Goal: Communication & Community: Answer question/provide support

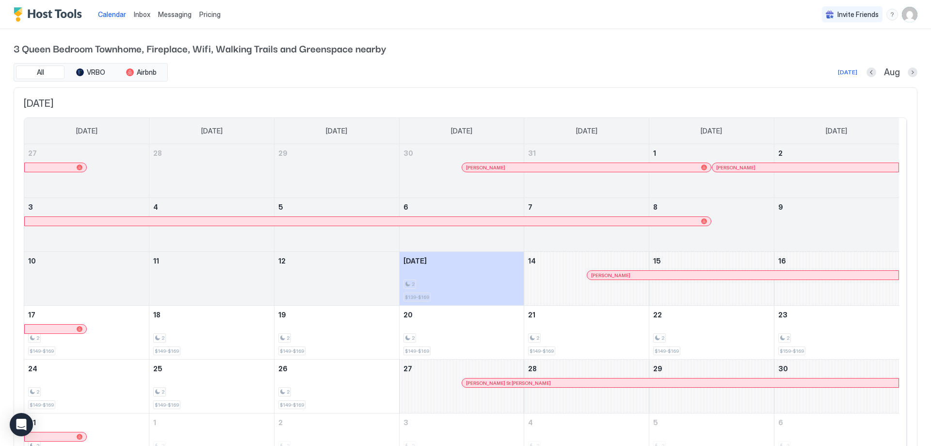
click at [640, 274] on div at bounding box center [640, 275] width 8 height 8
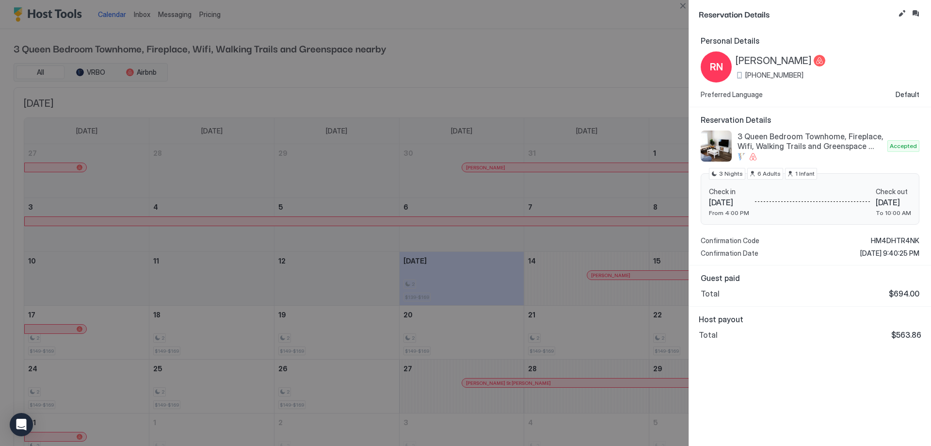
click at [608, 64] on div at bounding box center [465, 223] width 931 height 446
click at [169, 21] on div at bounding box center [465, 223] width 931 height 446
click at [177, 10] on div at bounding box center [465, 223] width 931 height 446
click at [682, 10] on button "Close" at bounding box center [683, 6] width 12 height 12
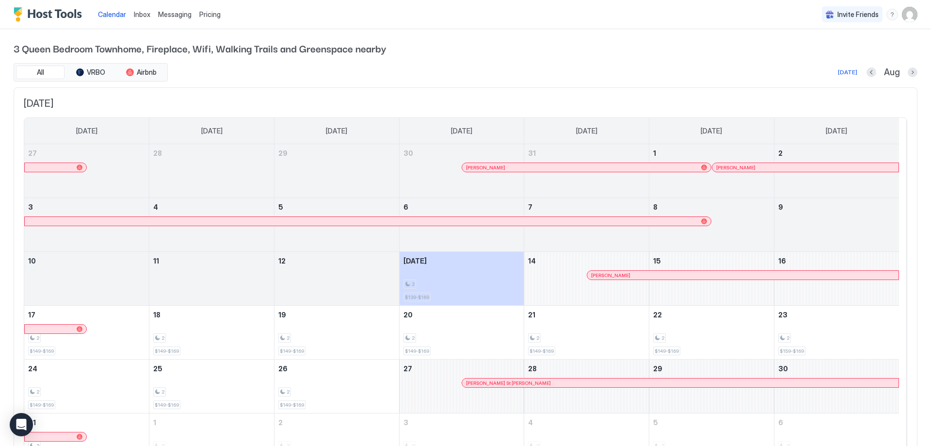
click at [170, 17] on span "Messaging" at bounding box center [174, 14] width 33 height 8
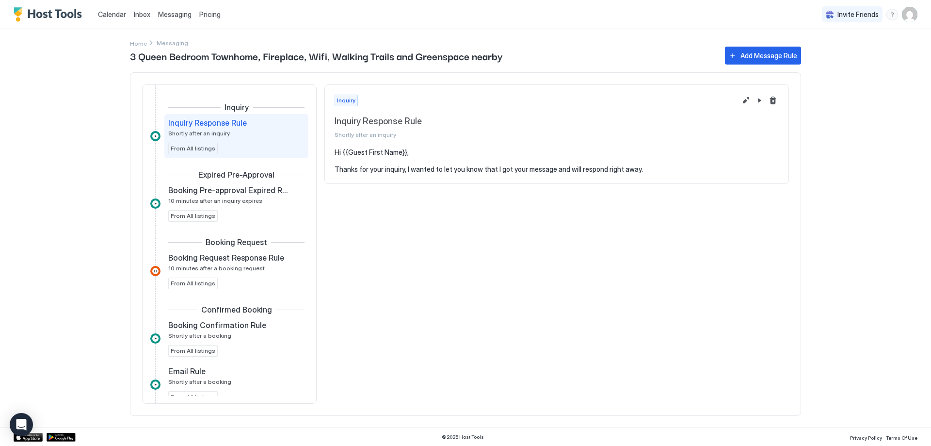
click at [136, 14] on span "Inbox" at bounding box center [142, 14] width 16 height 8
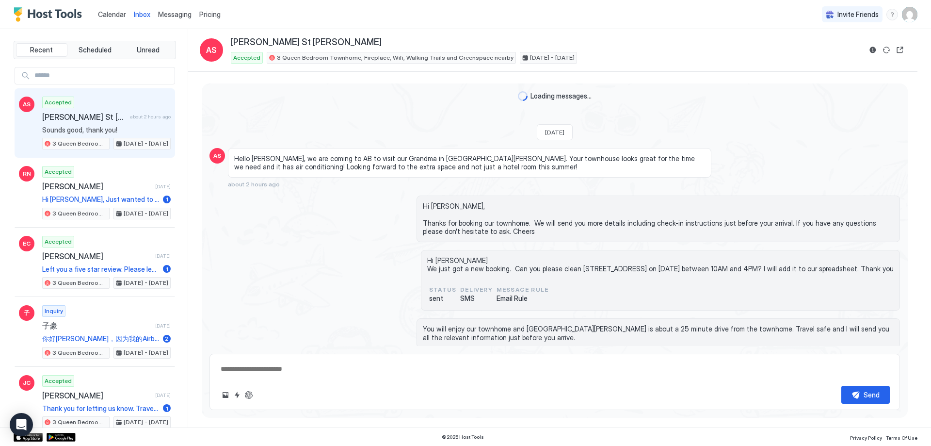
scroll to position [80, 0]
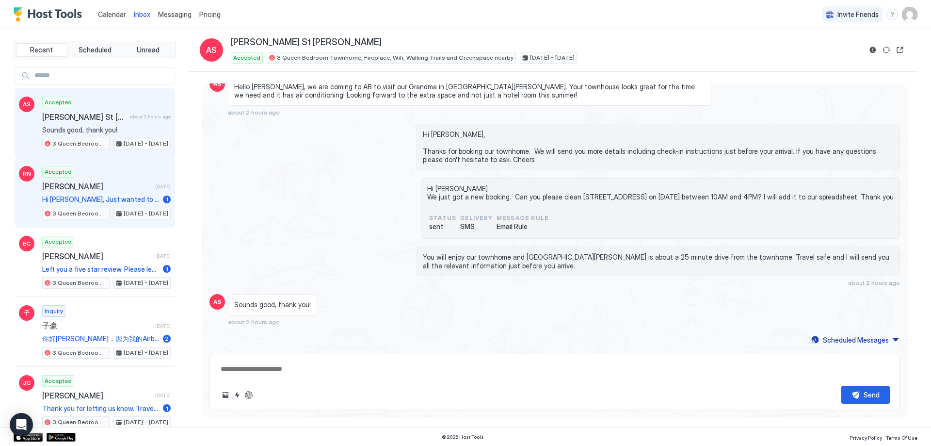
click at [101, 187] on span "[PERSON_NAME]" at bounding box center [96, 186] width 109 height 10
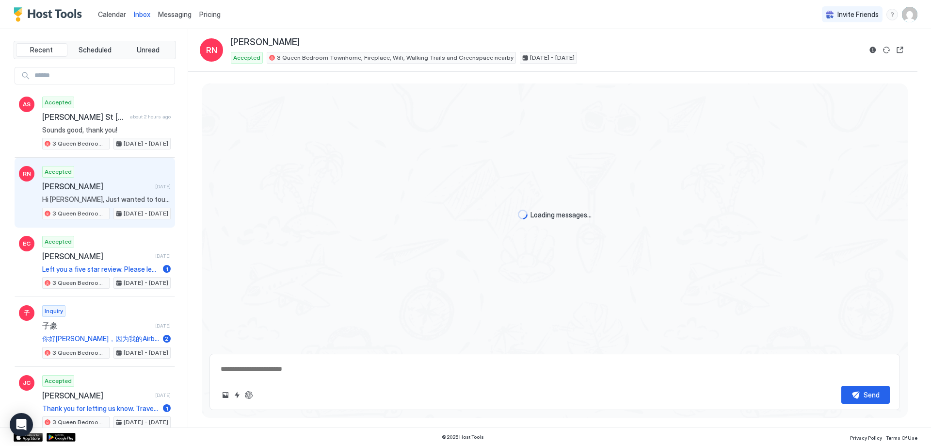
scroll to position [236, 0]
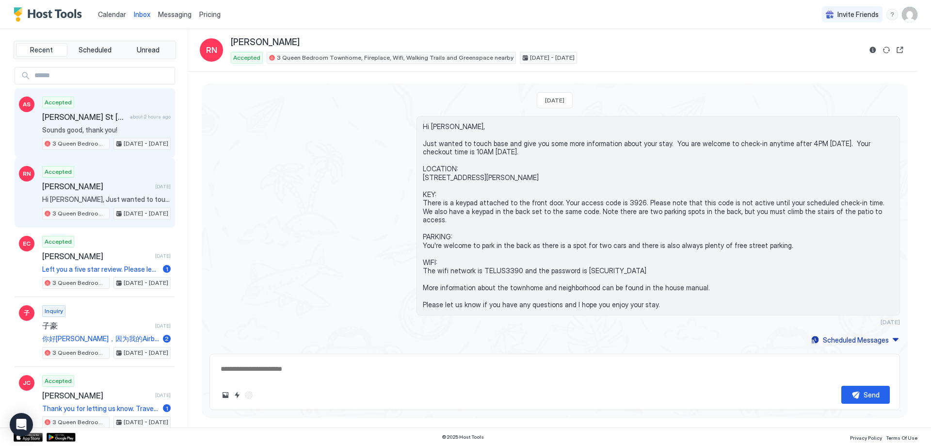
click at [78, 128] on span "Sounds good, thank you!" at bounding box center [106, 130] width 128 height 9
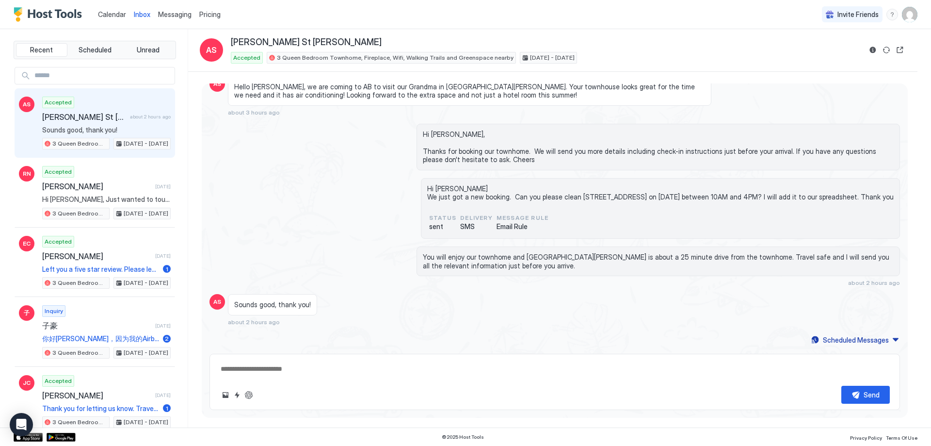
scroll to position [48, 0]
click at [856, 341] on div "Scheduled Messages" at bounding box center [856, 340] width 66 height 10
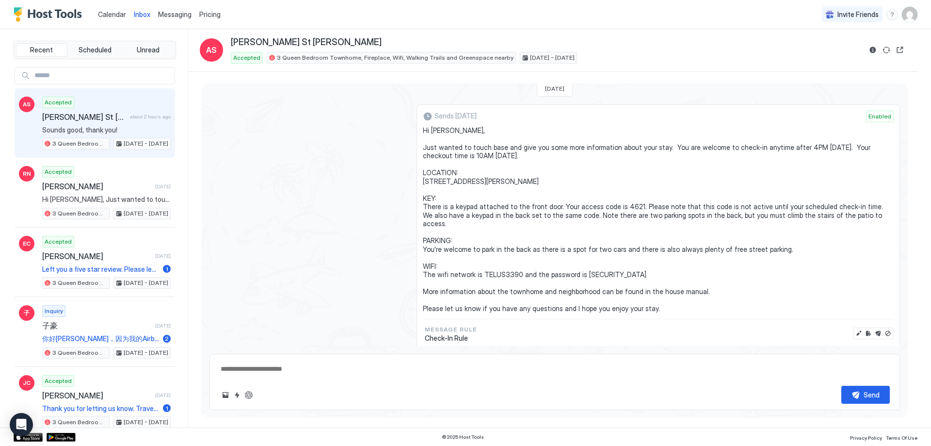
scroll to position [251, 0]
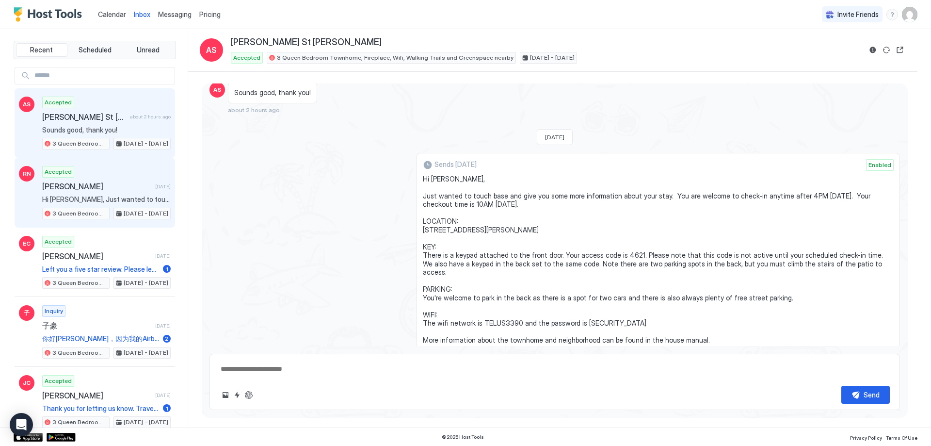
click at [103, 200] on span "Hi [PERSON_NAME], Just wanted to touch base and give you some more information …" at bounding box center [106, 199] width 128 height 9
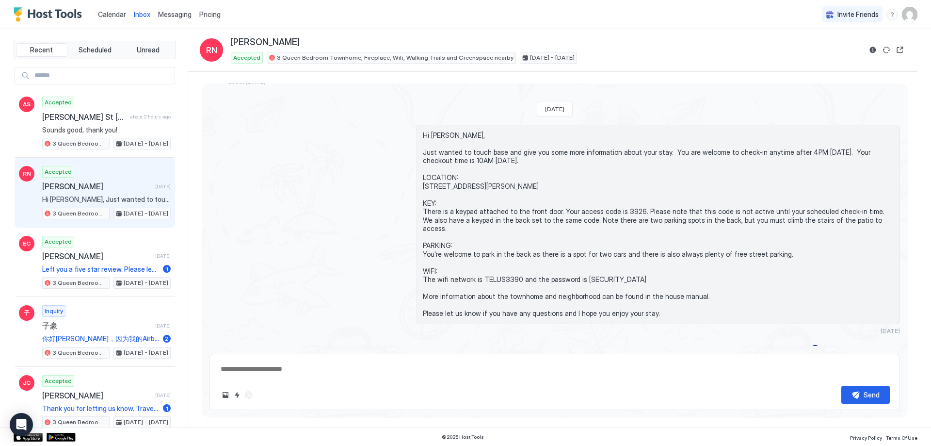
scroll to position [203, 0]
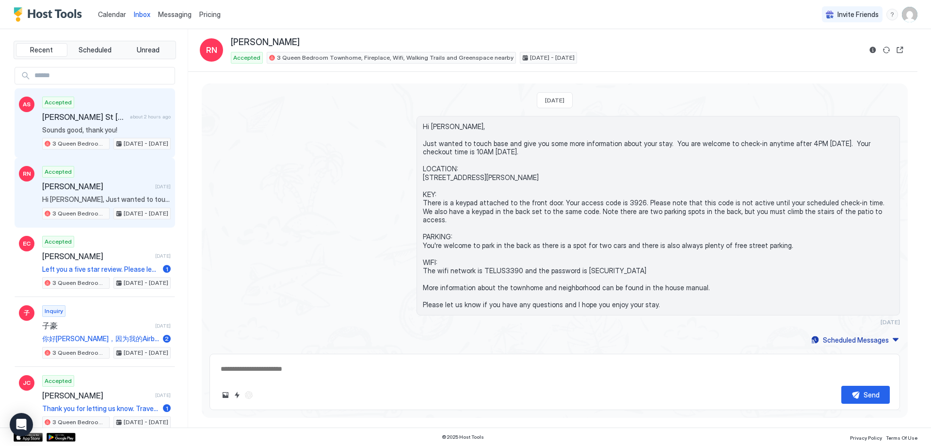
click at [63, 120] on span "[PERSON_NAME] St [PERSON_NAME]" at bounding box center [84, 117] width 84 height 10
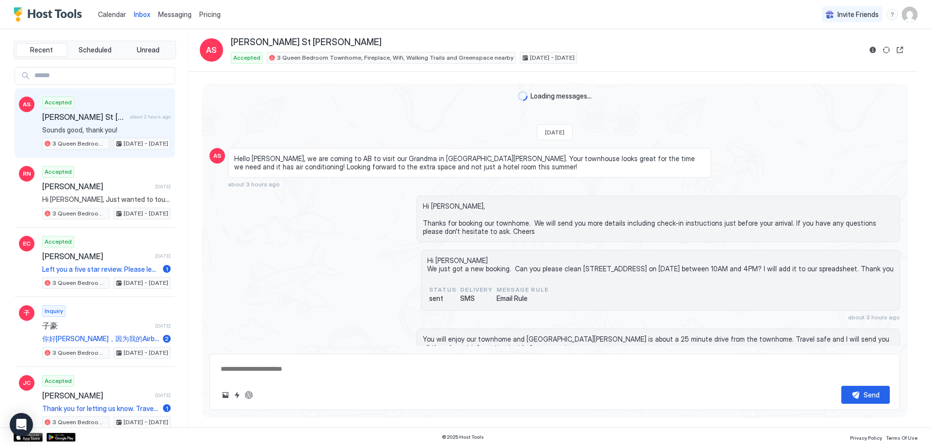
scroll to position [91, 0]
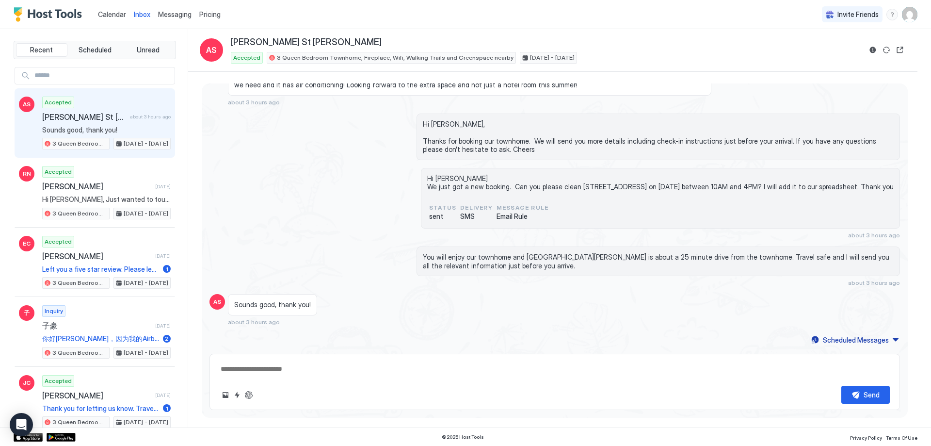
type textarea "*"
